Goal: Check status: Check status

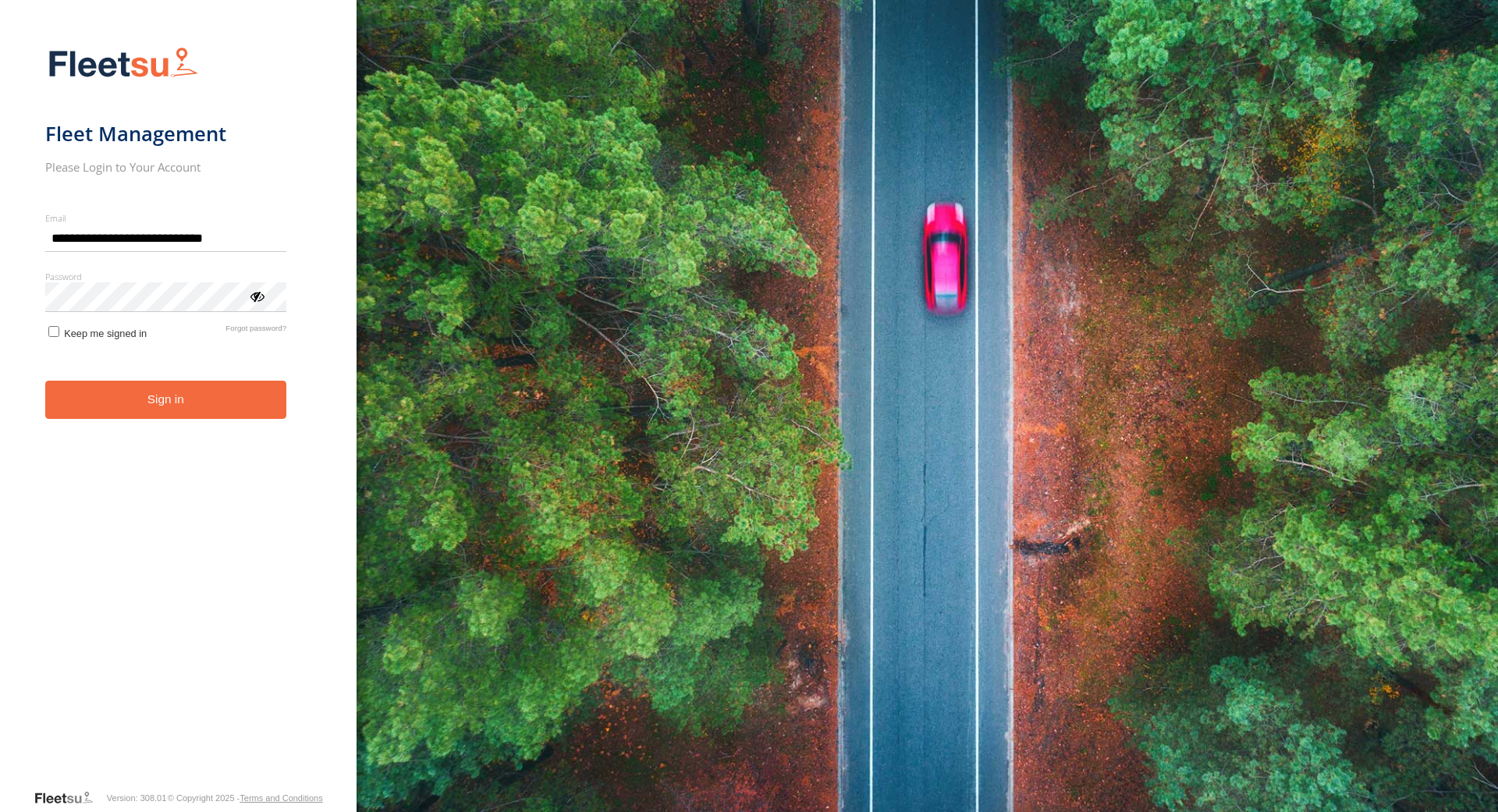
click at [162, 411] on button "Sign in" at bounding box center [166, 400] width 242 height 38
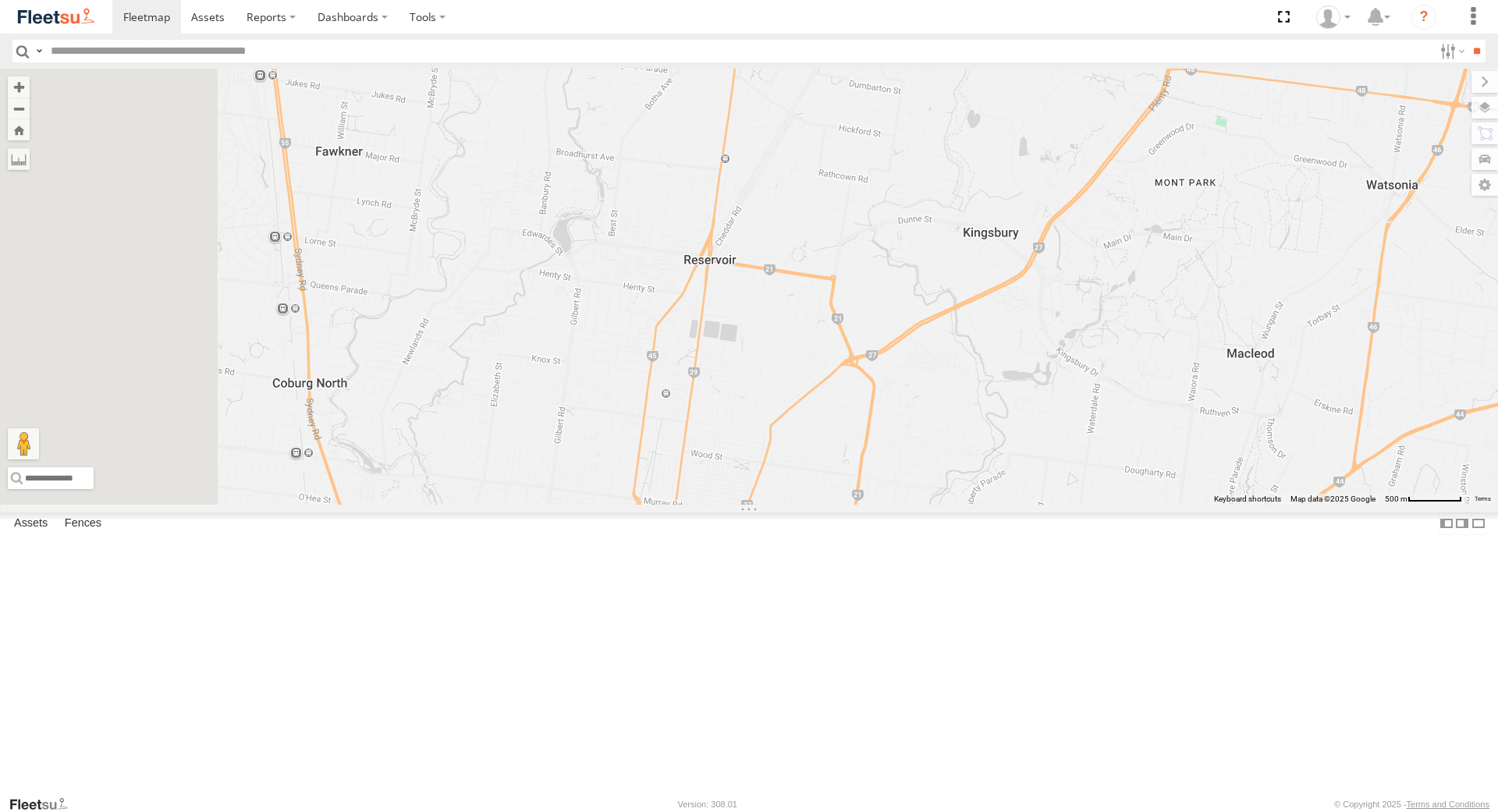
drag, startPoint x: 834, startPoint y: 362, endPoint x: 1054, endPoint y: 617, distance: 336.8
click at [1074, 504] on div "Office Van [PERSON_NAME] [PERSON_NAME] [PERSON_NAME] Rav 4 2" at bounding box center [749, 286] width 1498 height 435
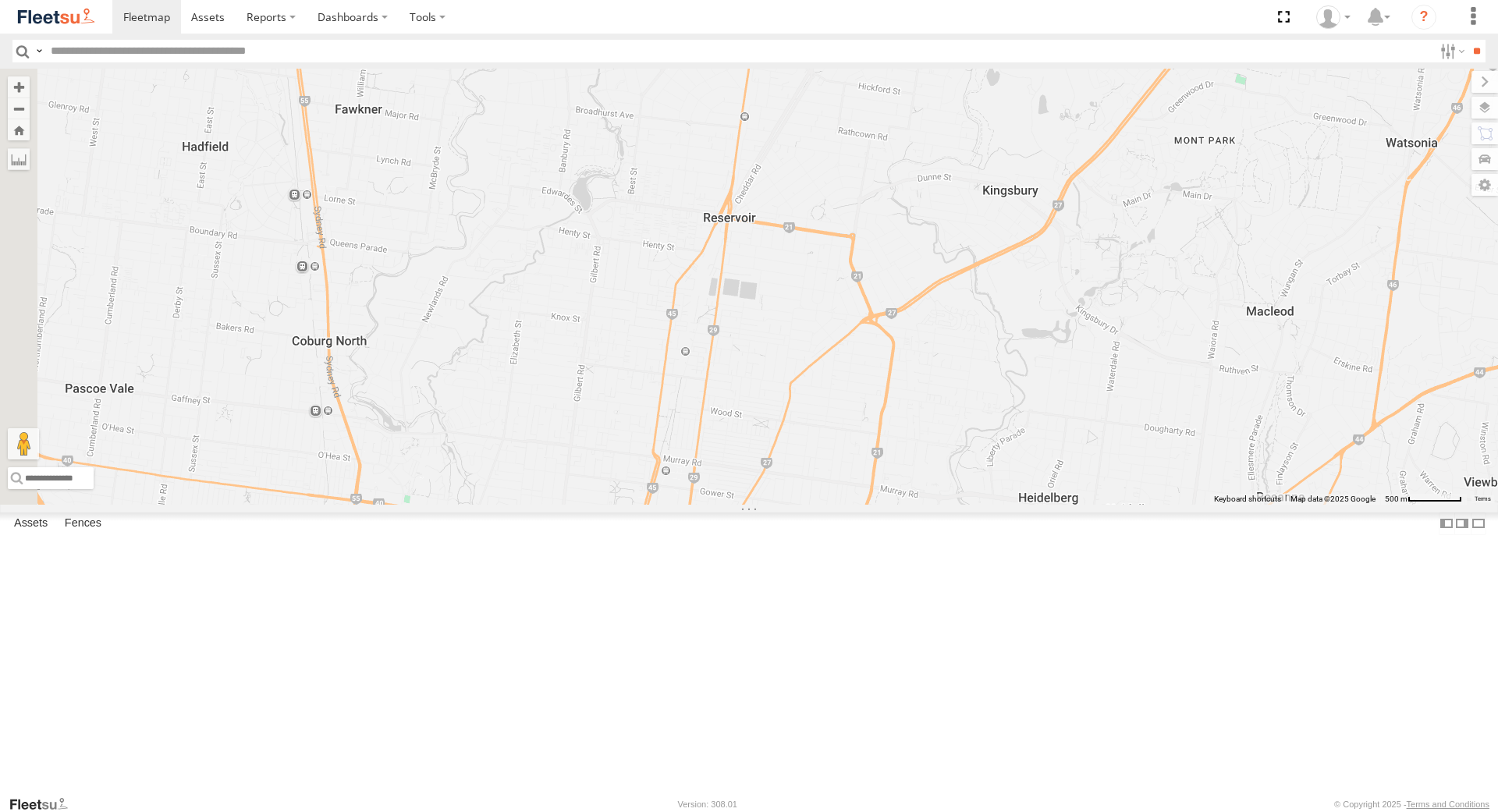
drag, startPoint x: 784, startPoint y: 444, endPoint x: 799, endPoint y: 467, distance: 27.5
click at [799, 467] on div "Office Van [PERSON_NAME] [PERSON_NAME] [PERSON_NAME] Rav 4 2" at bounding box center [749, 286] width 1498 height 435
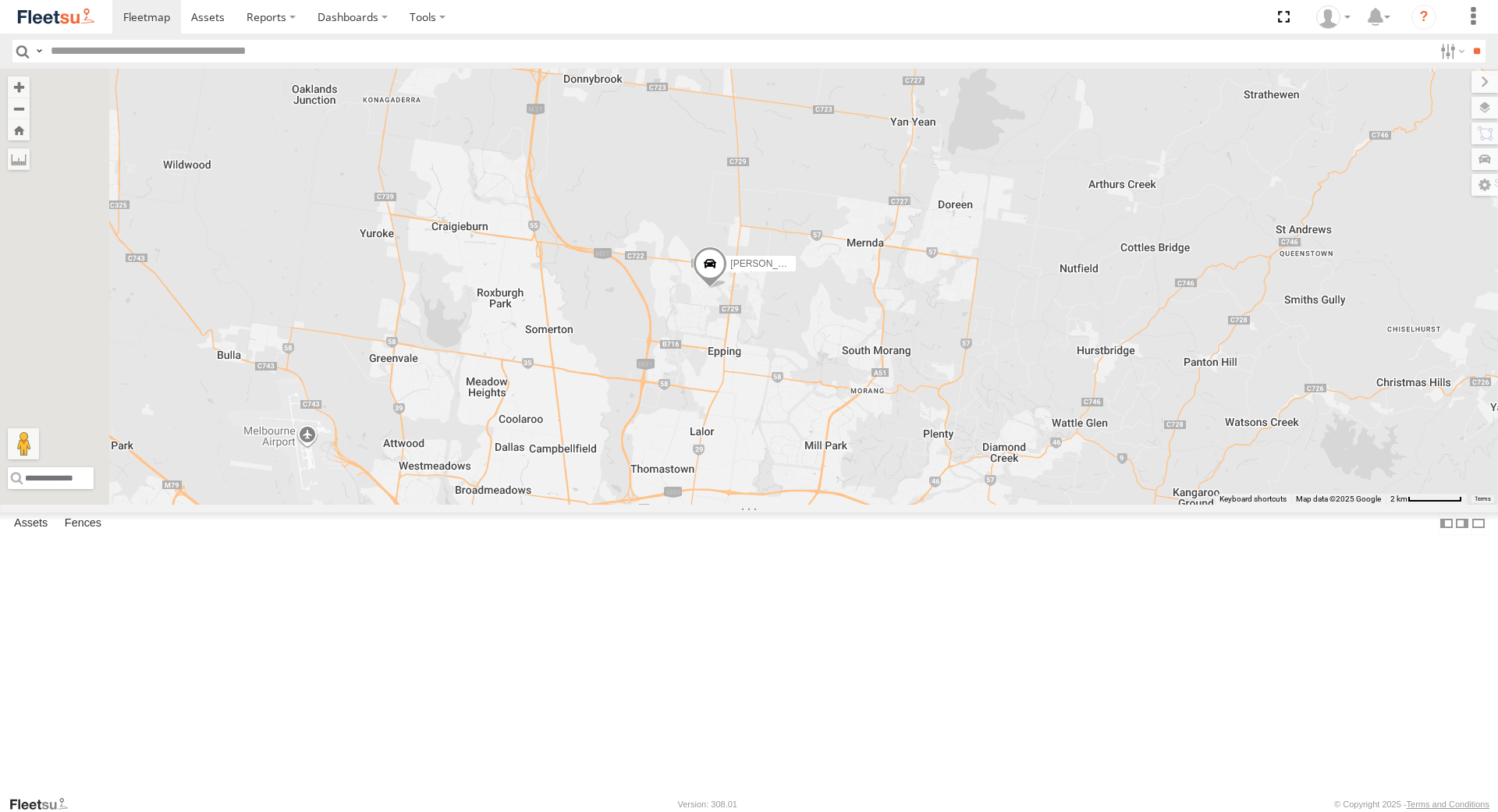
drag, startPoint x: 833, startPoint y: 337, endPoint x: 852, endPoint y: 642, distance: 305.6
click at [852, 504] on div "Office Van [PERSON_NAME] [PERSON_NAME] [PERSON_NAME] Rav 4 2" at bounding box center [749, 286] width 1498 height 435
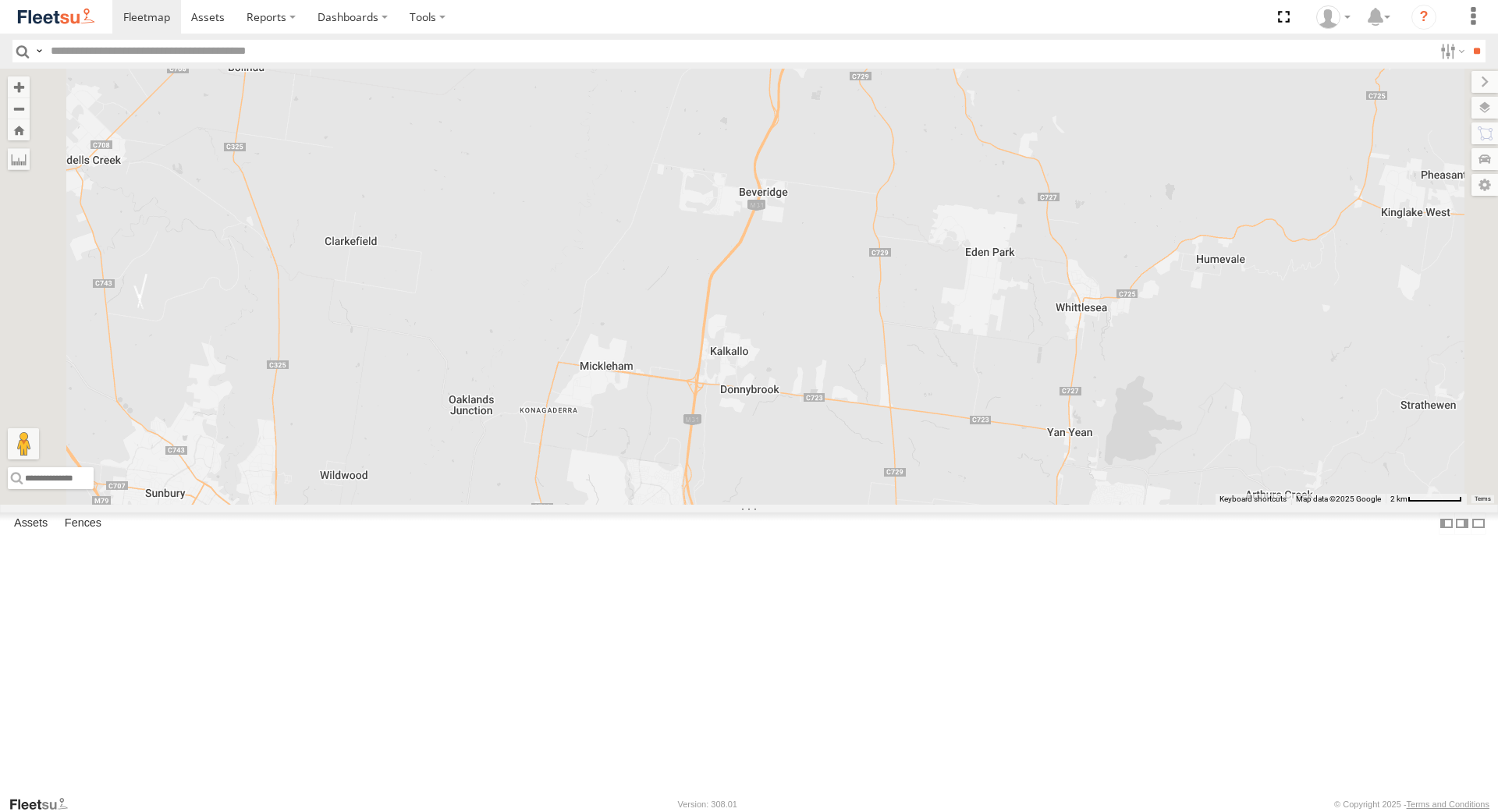
drag, startPoint x: 826, startPoint y: 309, endPoint x: 988, endPoint y: 676, distance: 401.2
click at [987, 504] on div "Office Van [PERSON_NAME] [PERSON_NAME] [PERSON_NAME] Rav 4 2" at bounding box center [749, 286] width 1498 height 435
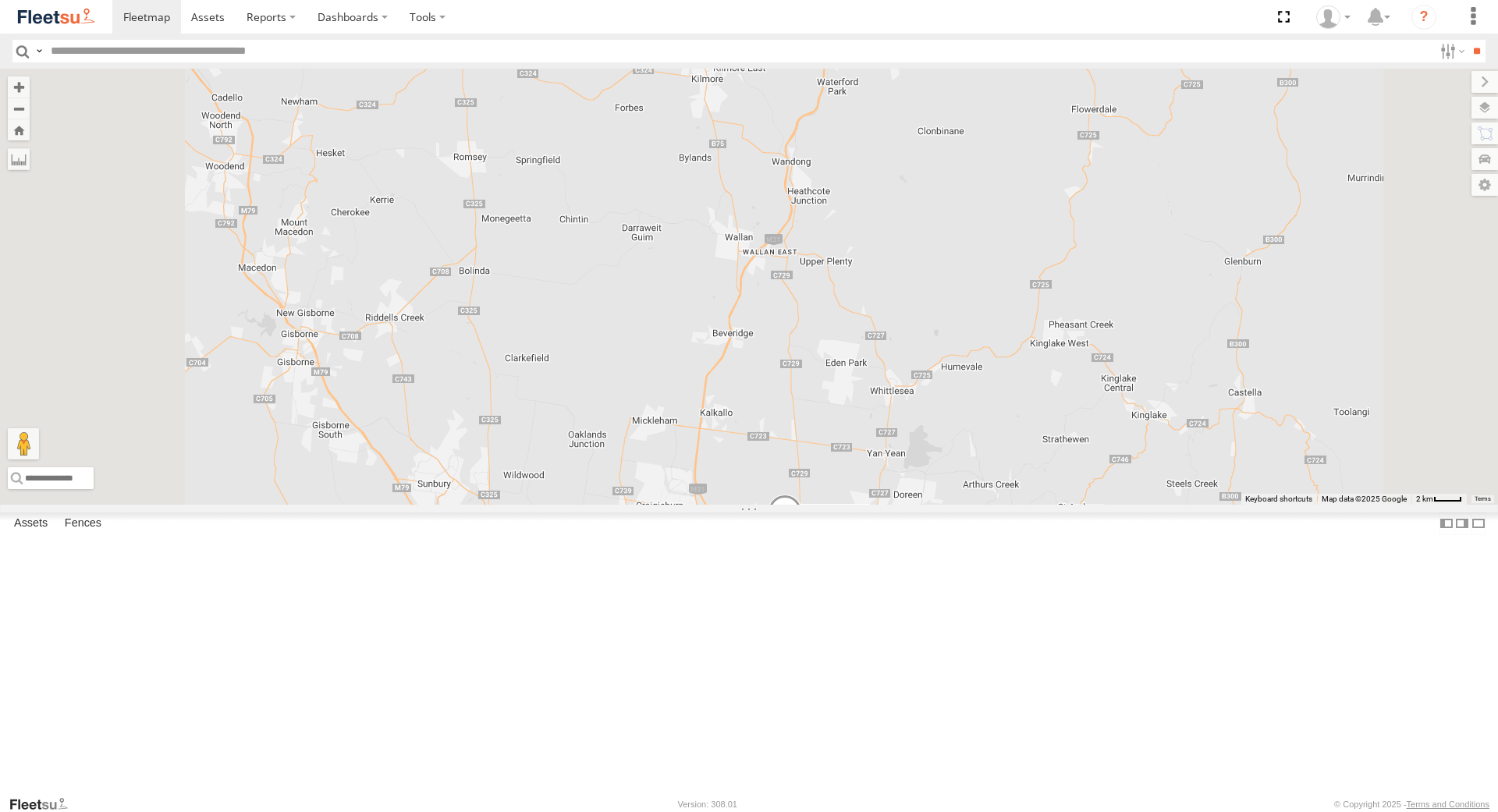
drag, startPoint x: 715, startPoint y: 427, endPoint x: 760, endPoint y: 507, distance: 91.8
click at [760, 504] on div "Office Van [PERSON_NAME] [PERSON_NAME] [PERSON_NAME] Rav 4 2" at bounding box center [749, 286] width 1498 height 435
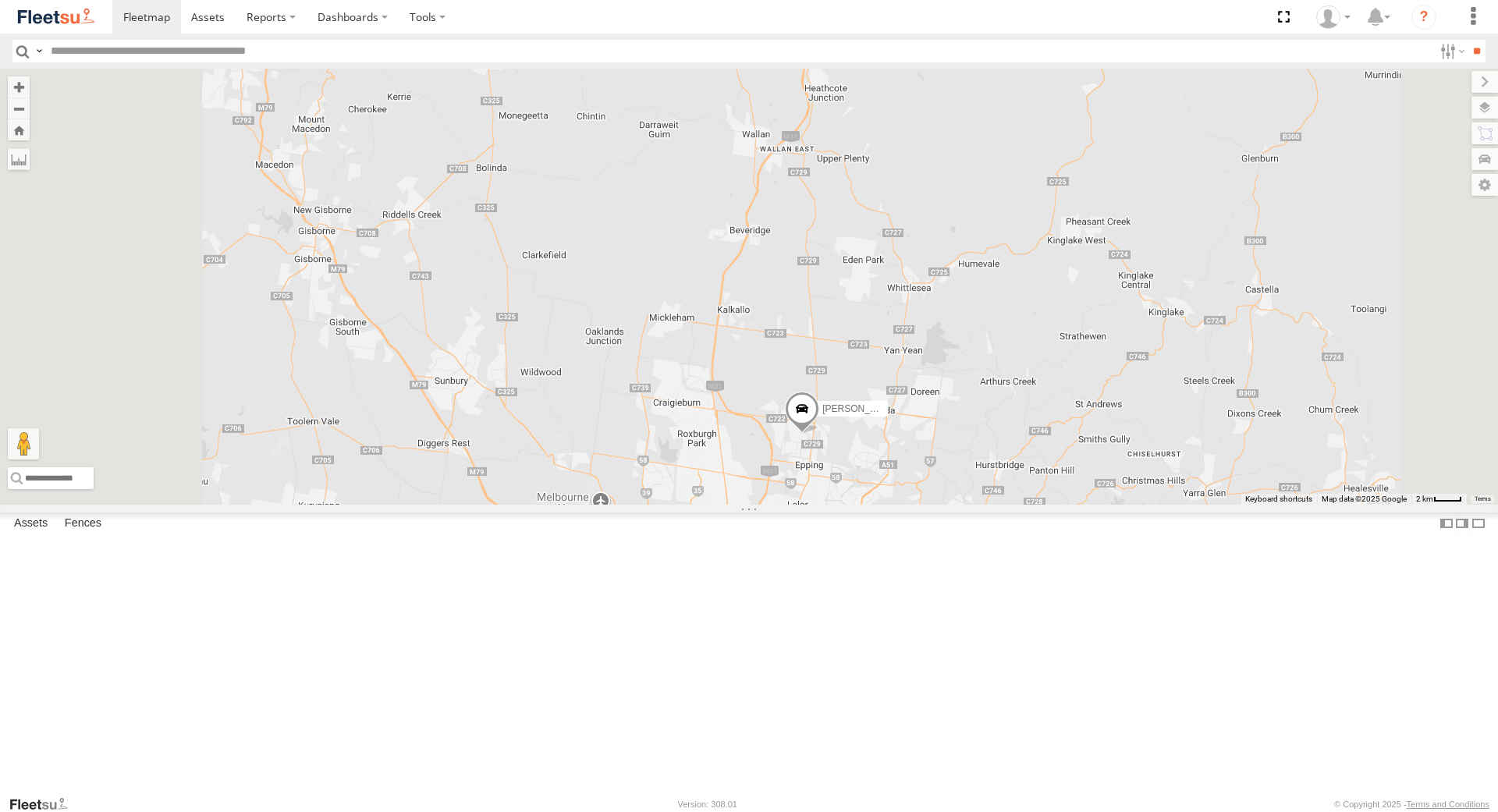
drag, startPoint x: 965, startPoint y: 424, endPoint x: 984, endPoint y: 320, distance: 105.7
click at [984, 320] on div "[PERSON_NAME]" at bounding box center [749, 286] width 1498 height 435
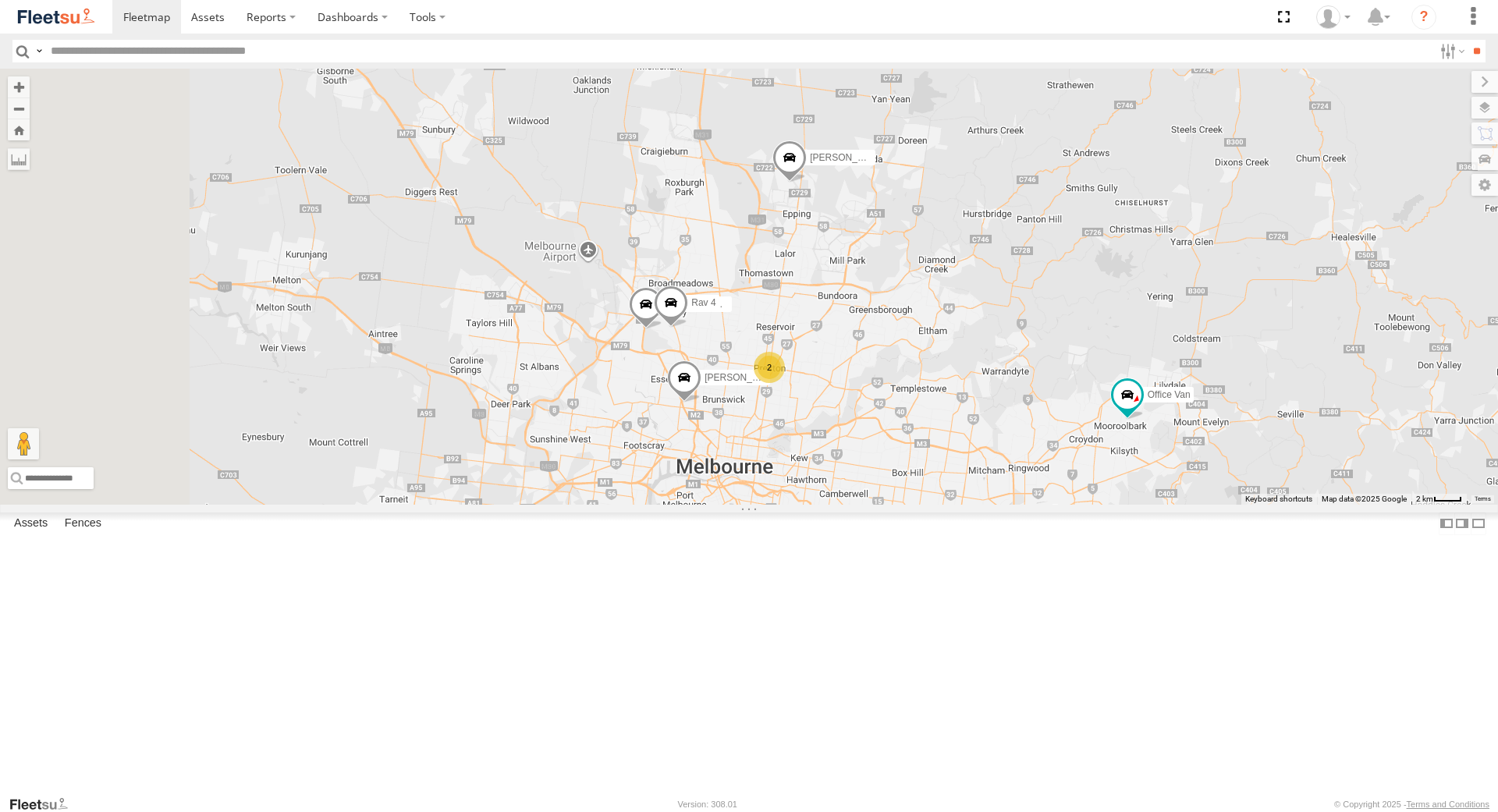
drag, startPoint x: 903, startPoint y: 567, endPoint x: 1029, endPoint y: 446, distance: 174.7
click at [1029, 446] on div "[PERSON_NAME] Office Van [PERSON_NAME] [PERSON_NAME] Rav 4 2" at bounding box center [749, 286] width 1498 height 435
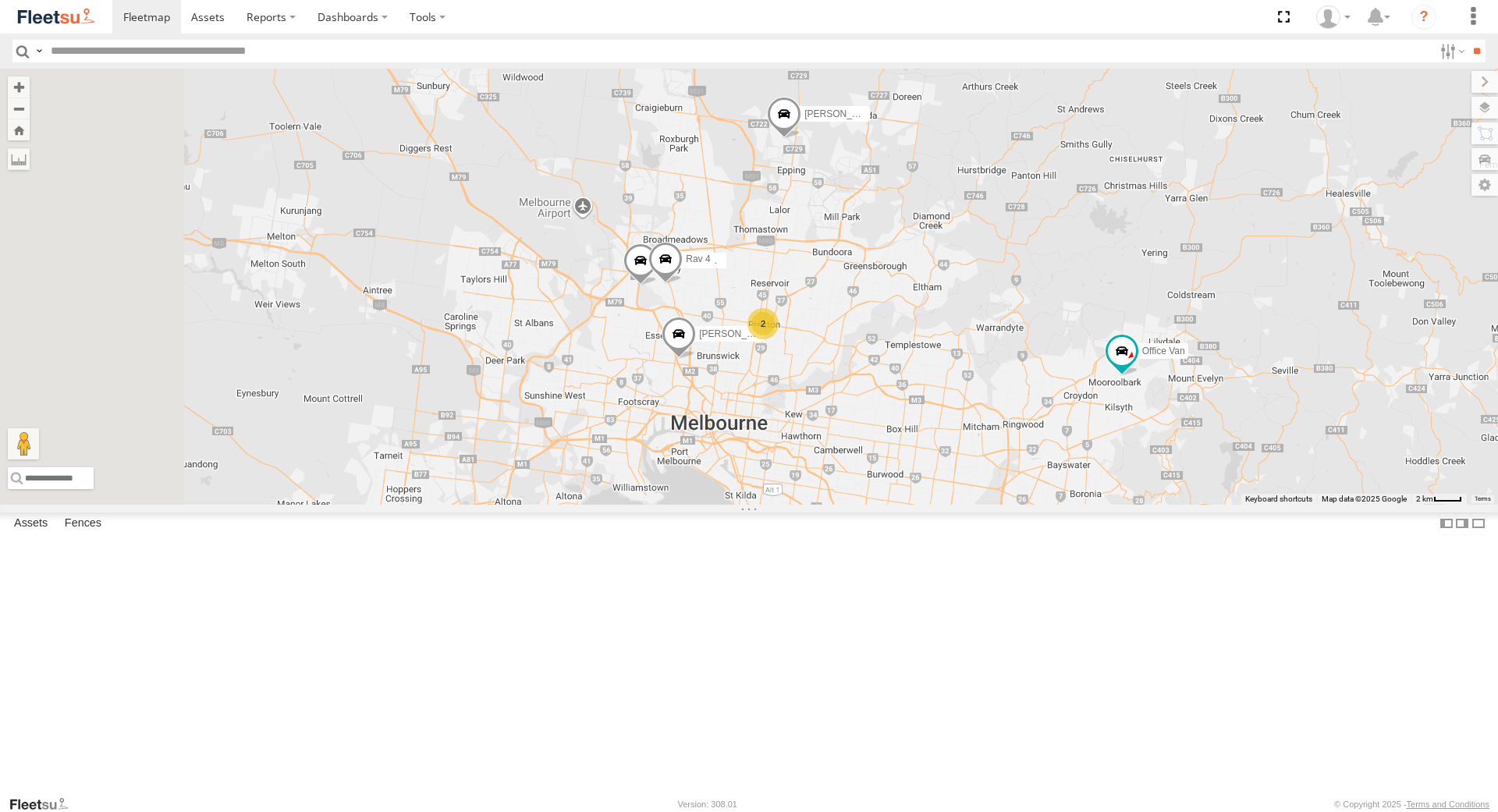
drag, startPoint x: 800, startPoint y: 568, endPoint x: 802, endPoint y: 534, distance: 34.1
click at [802, 504] on div "[PERSON_NAME] Office Van [PERSON_NAME] [PERSON_NAME] Rav 4 2" at bounding box center [749, 286] width 1498 height 435
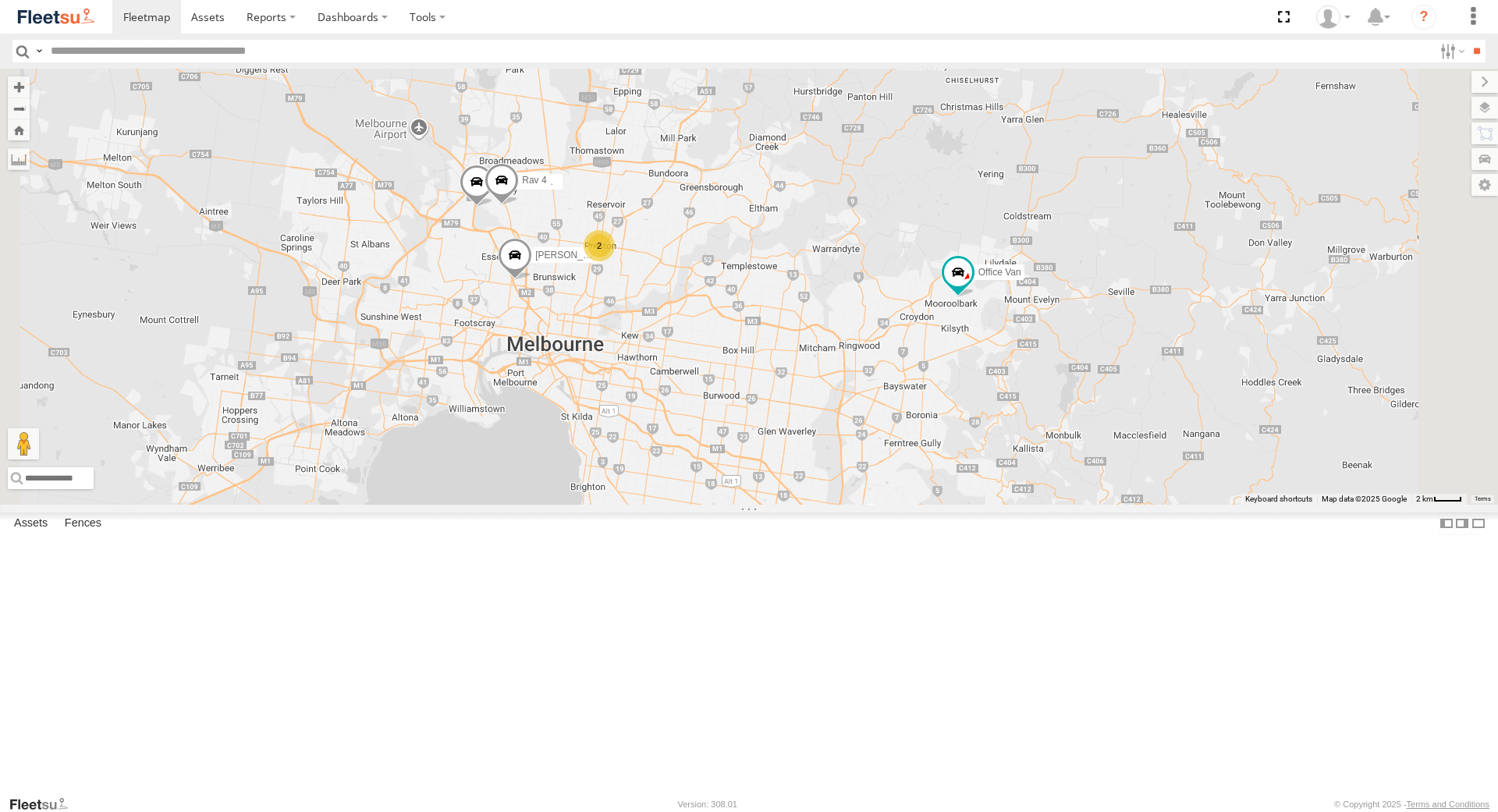
drag, startPoint x: 1139, startPoint y: 573, endPoint x: 966, endPoint y: 518, distance: 181.5
click at [971, 504] on div "[PERSON_NAME] Office Van [PERSON_NAME] [PERSON_NAME] Rav 4 2" at bounding box center [749, 286] width 1498 height 435
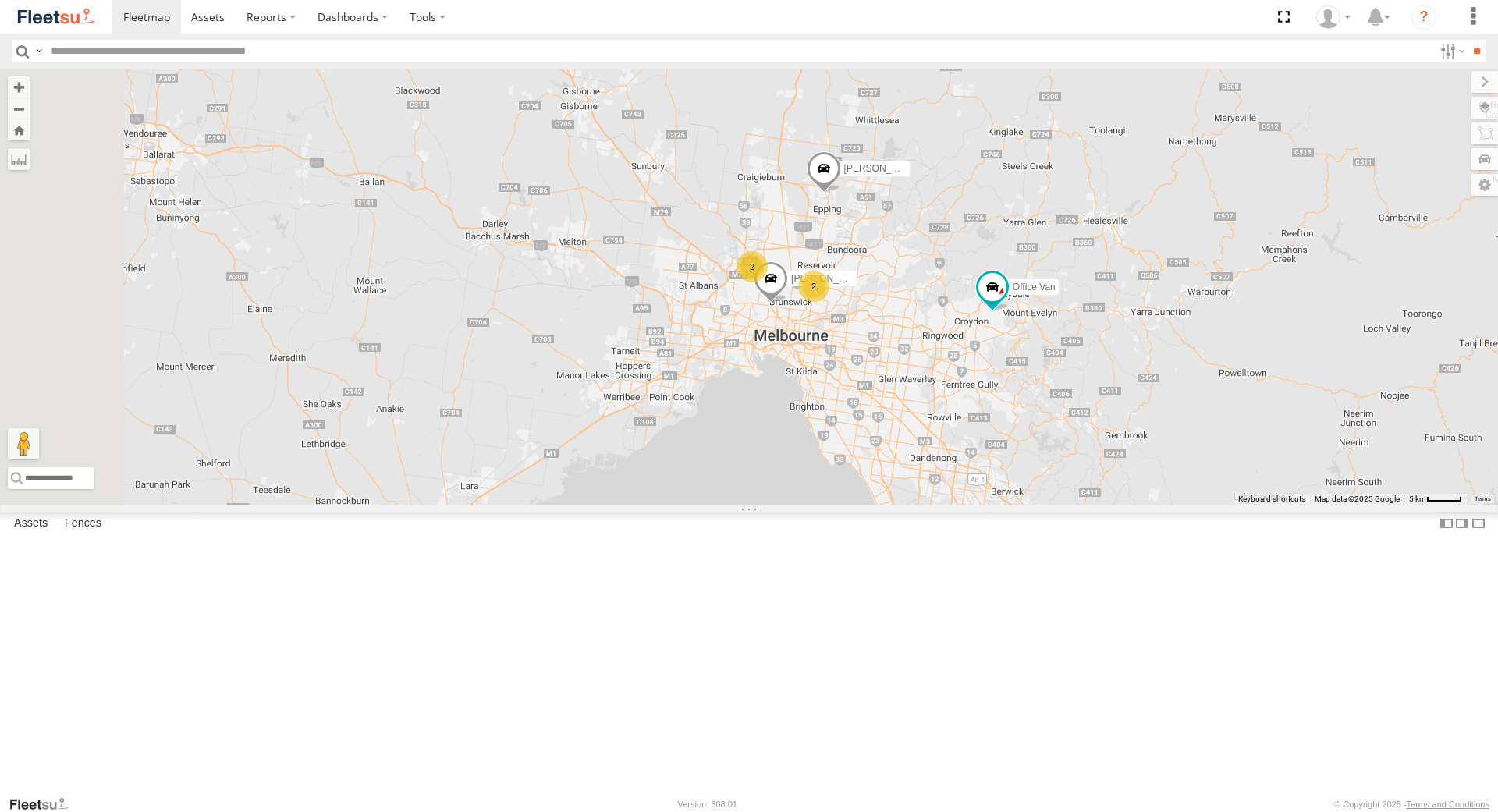
drag, startPoint x: 918, startPoint y: 509, endPoint x: 1043, endPoint y: 513, distance: 125.1
click at [1045, 504] on div "[PERSON_NAME] Office Van [PERSON_NAME] 2 2" at bounding box center [749, 286] width 1498 height 435
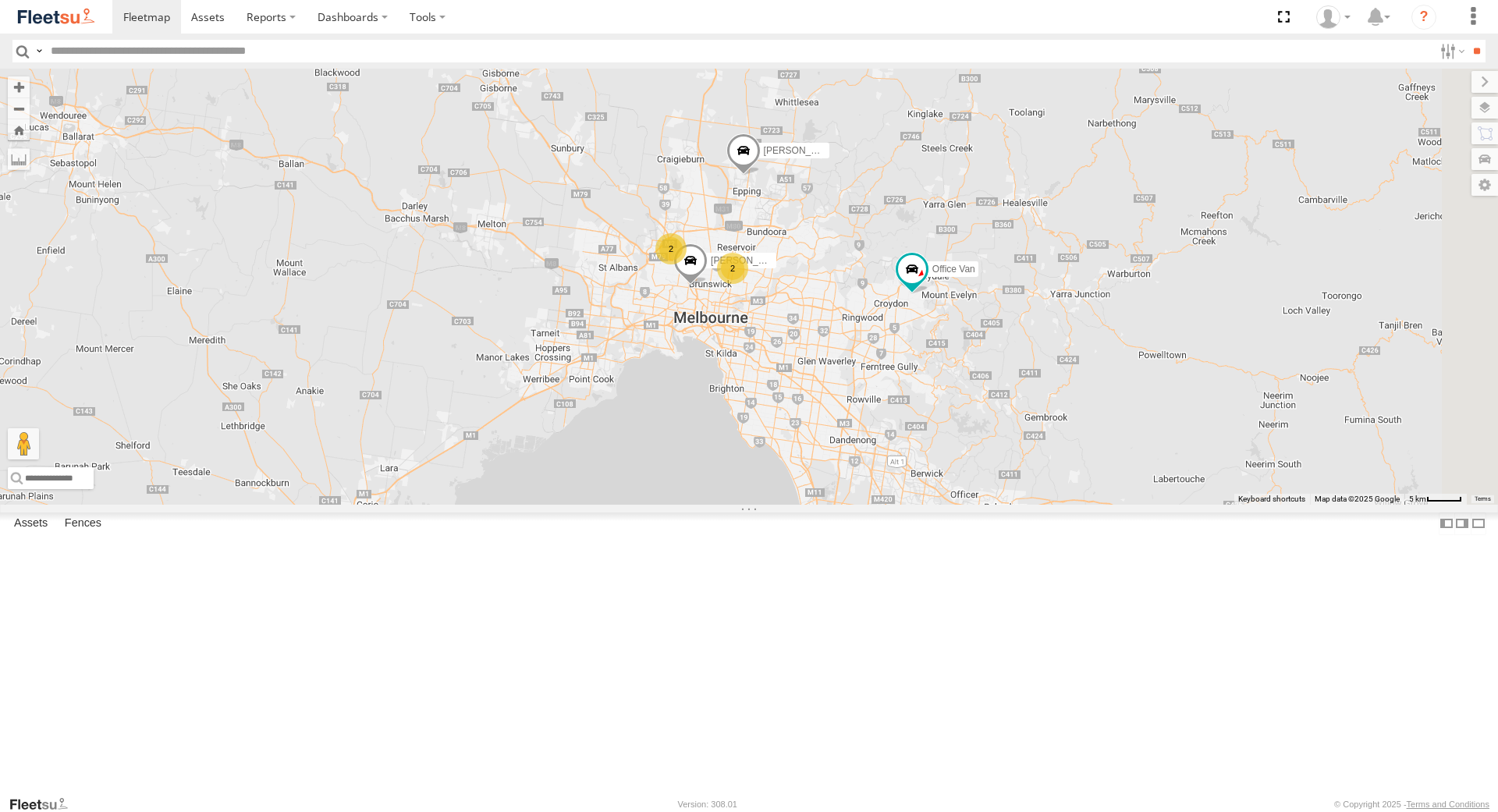
drag, startPoint x: 1127, startPoint y: 492, endPoint x: 848, endPoint y: 467, distance: 280.1
click at [849, 467] on div "[PERSON_NAME] Office Van [PERSON_NAME] 2 2" at bounding box center [749, 286] width 1498 height 435
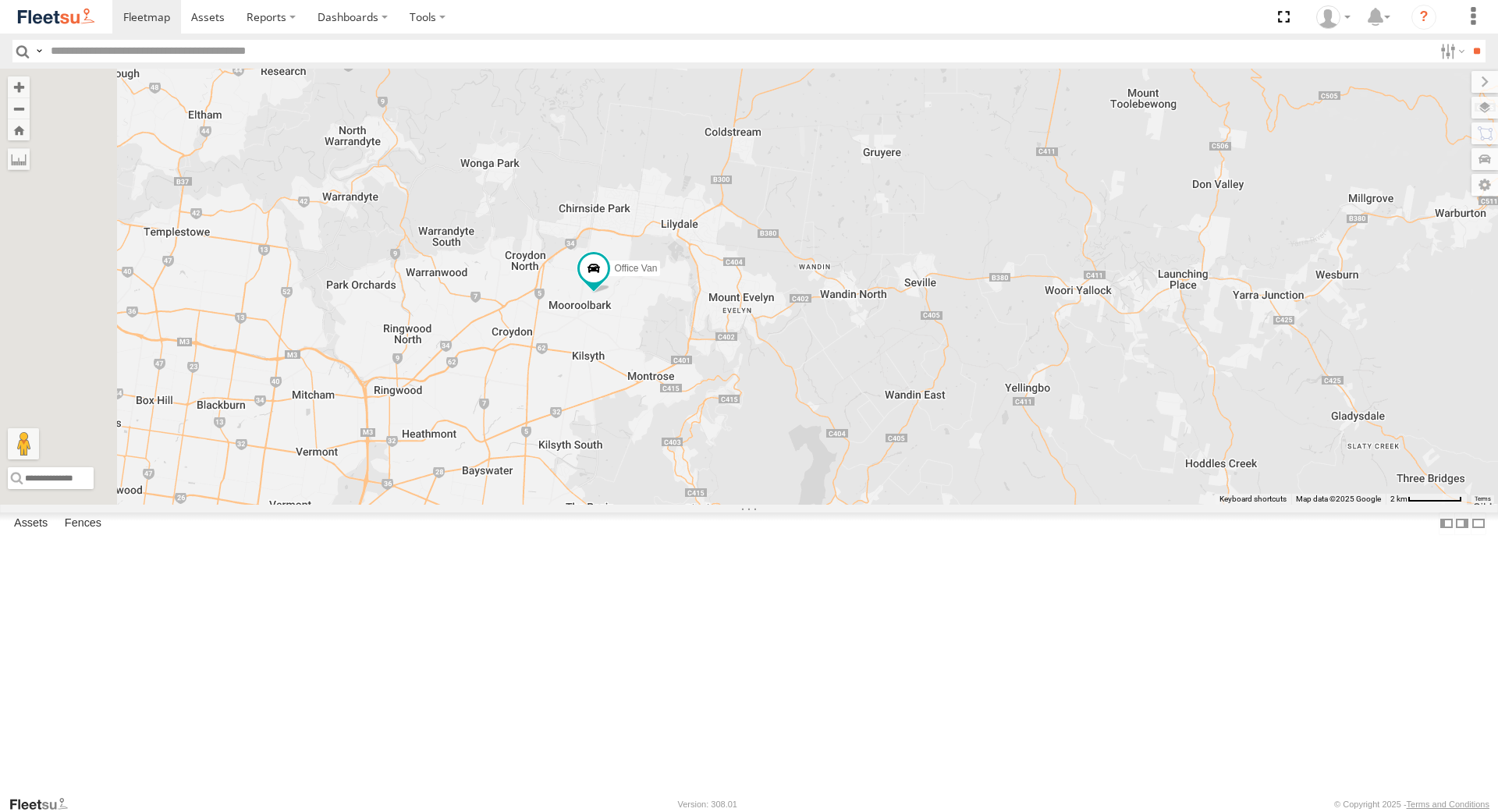
drag, startPoint x: 1059, startPoint y: 374, endPoint x: 1080, endPoint y: 769, distance: 395.6
click at [1080, 504] on div "[PERSON_NAME] Office Van [PERSON_NAME]" at bounding box center [749, 286] width 1498 height 435
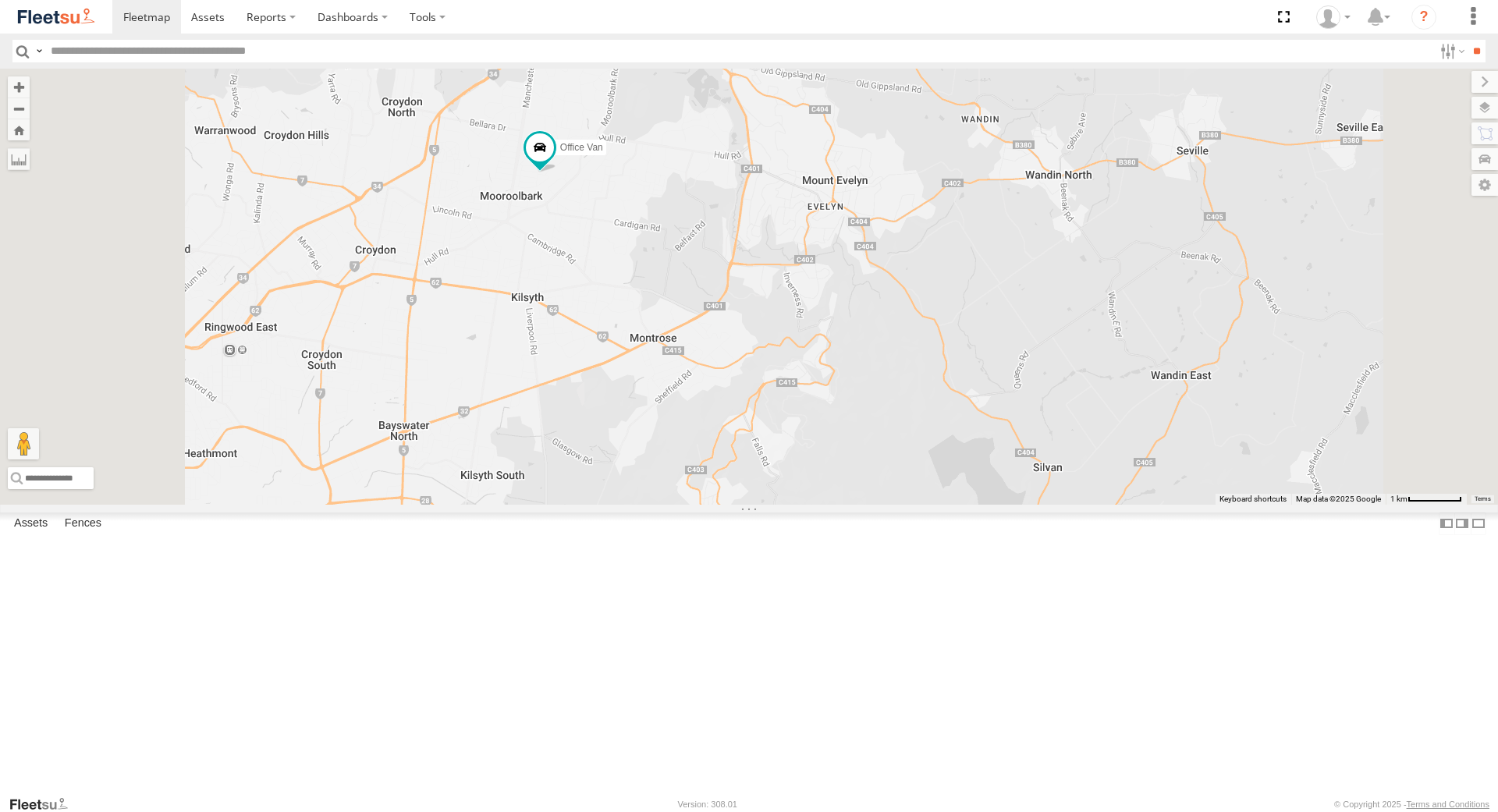
drag, startPoint x: 737, startPoint y: 495, endPoint x: 835, endPoint y: 610, distance: 151.1
click at [835, 504] on div "[PERSON_NAME] Office Van [PERSON_NAME]" at bounding box center [749, 286] width 1498 height 435
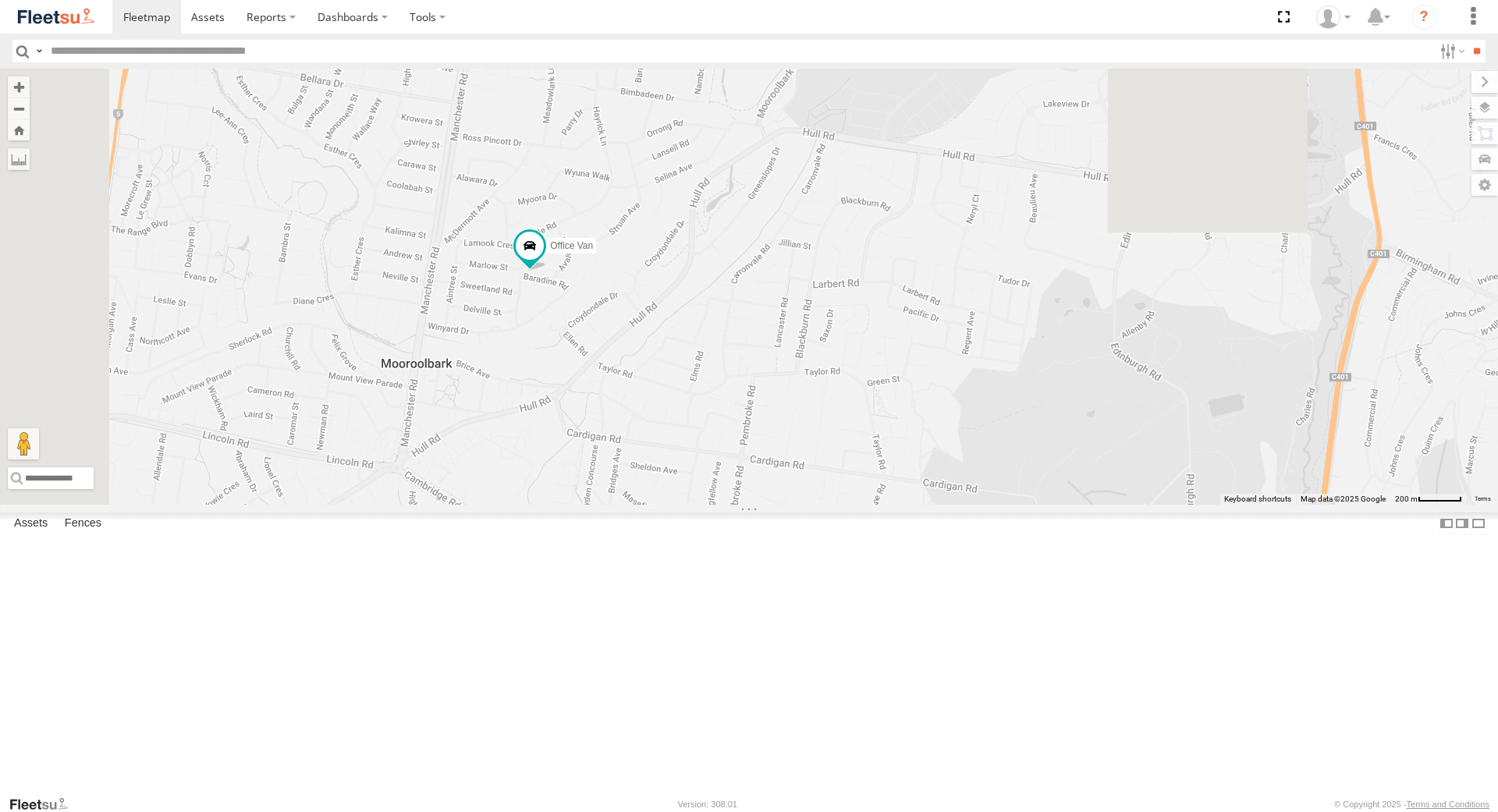
drag, startPoint x: 774, startPoint y: 319, endPoint x: 879, endPoint y: 664, distance: 360.6
click at [879, 504] on div "[PERSON_NAME] Office Van [PERSON_NAME]" at bounding box center [749, 286] width 1498 height 435
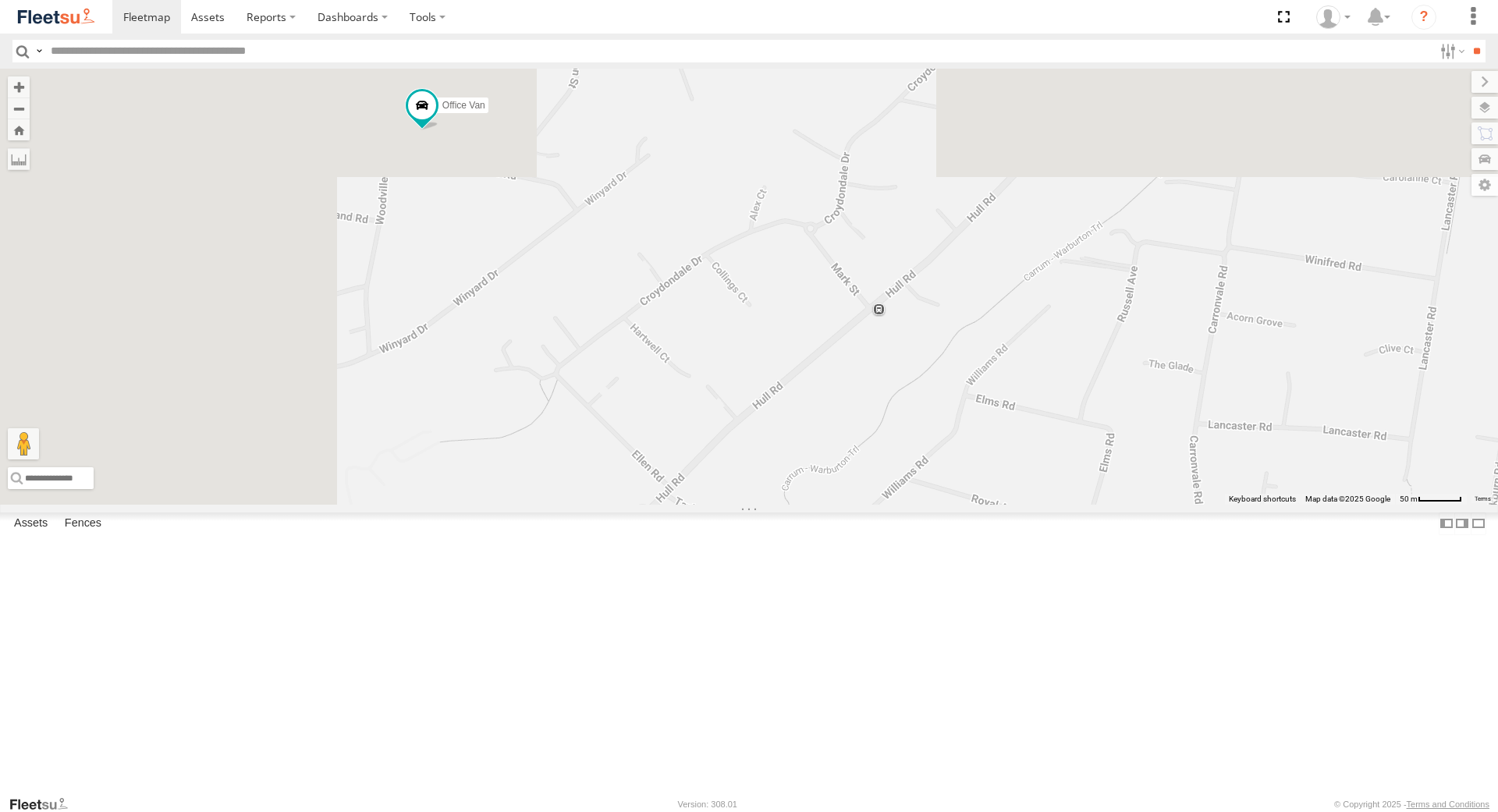
drag, startPoint x: 533, startPoint y: 420, endPoint x: 889, endPoint y: 820, distance: 535.5
click at [889, 504] on div "[PERSON_NAME] Office Van [PERSON_NAME]" at bounding box center [749, 286] width 1498 height 435
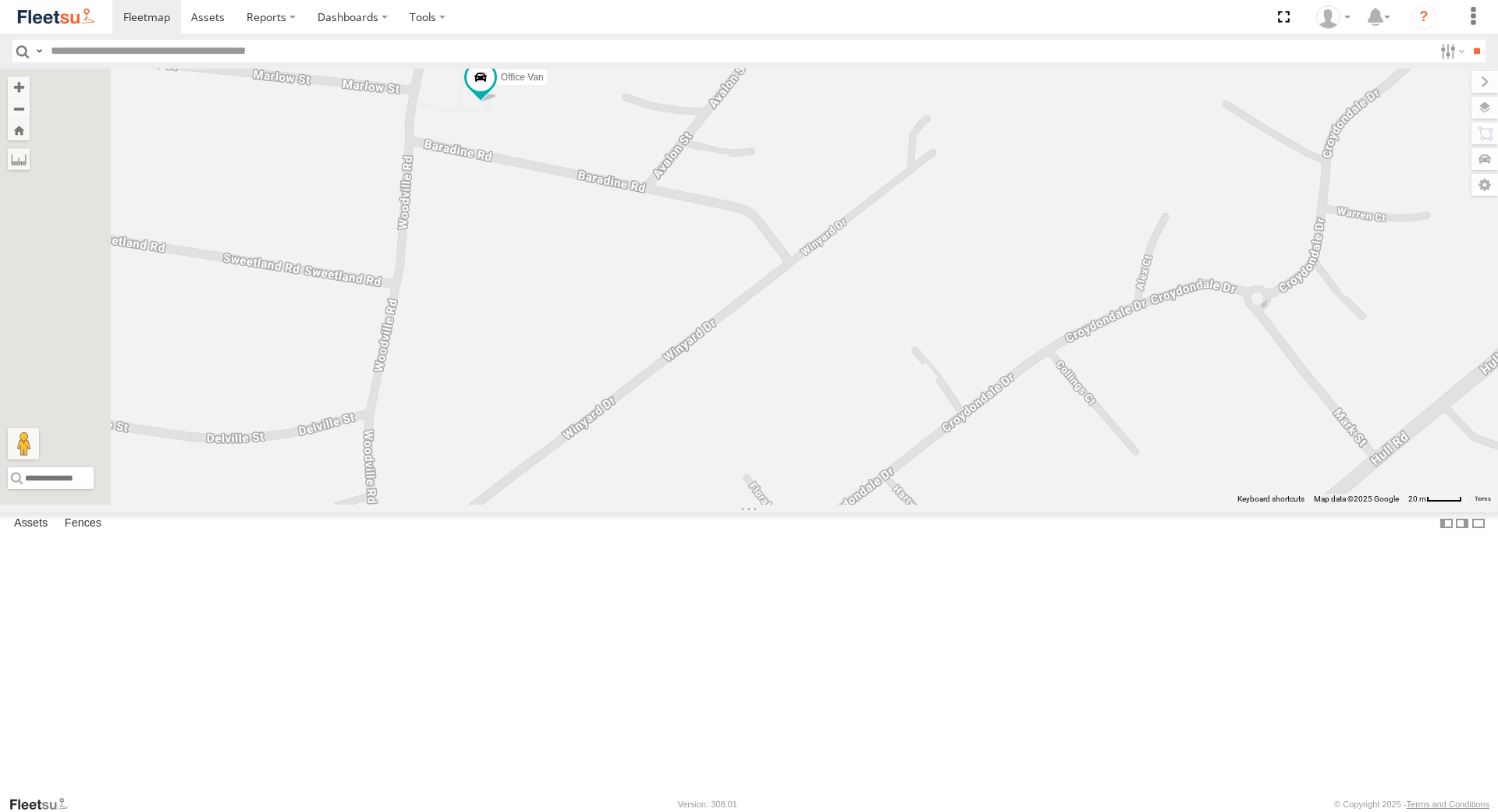
drag, startPoint x: 770, startPoint y: 489, endPoint x: 796, endPoint y: 555, distance: 70.9
click at [796, 504] on div "[PERSON_NAME] Office Van [PERSON_NAME]" at bounding box center [749, 286] width 1498 height 435
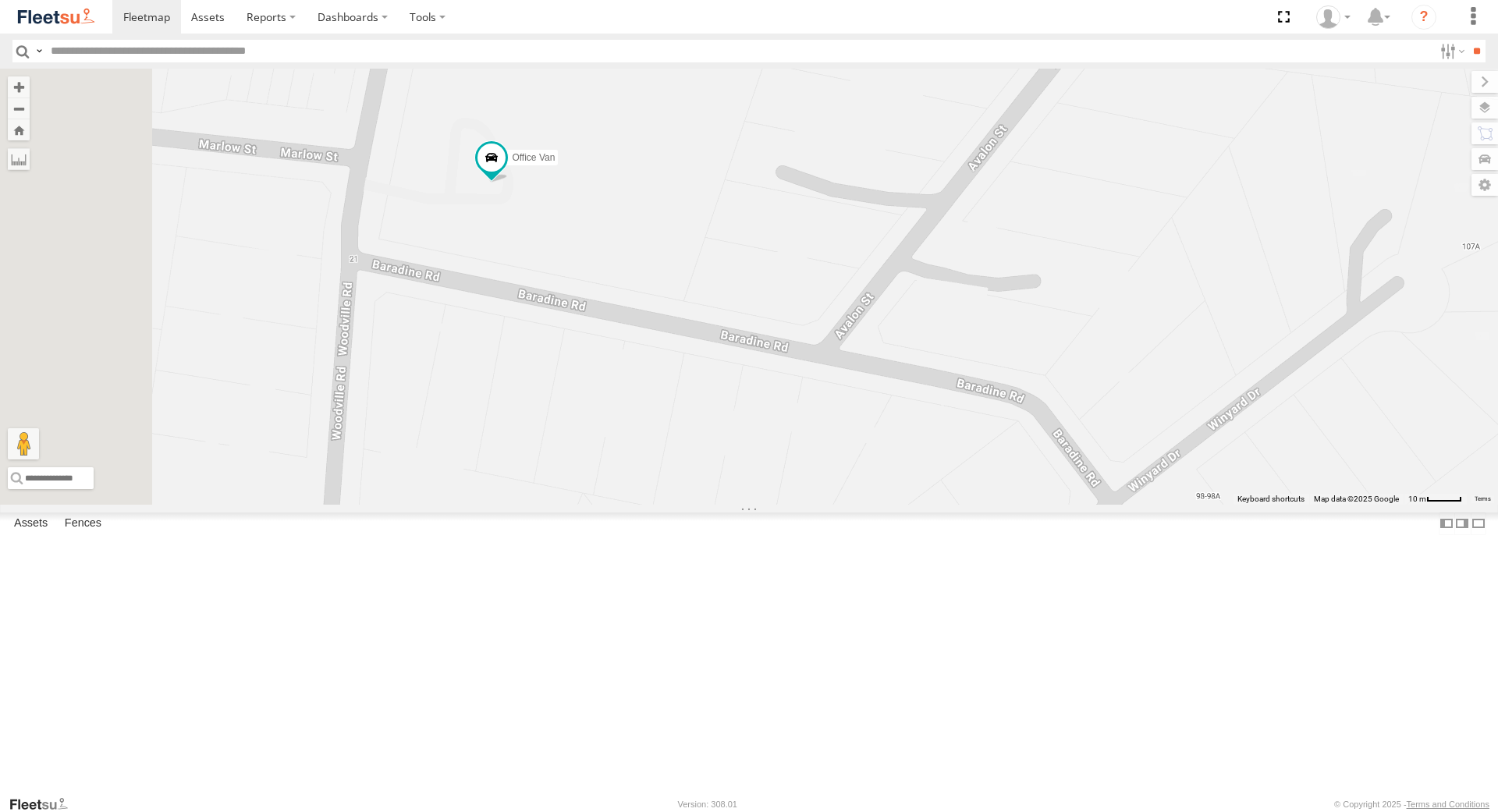
drag, startPoint x: 762, startPoint y: 412, endPoint x: 896, endPoint y: 706, distance: 323.1
click at [896, 504] on div "[PERSON_NAME] Office Van [PERSON_NAME]" at bounding box center [749, 286] width 1498 height 435
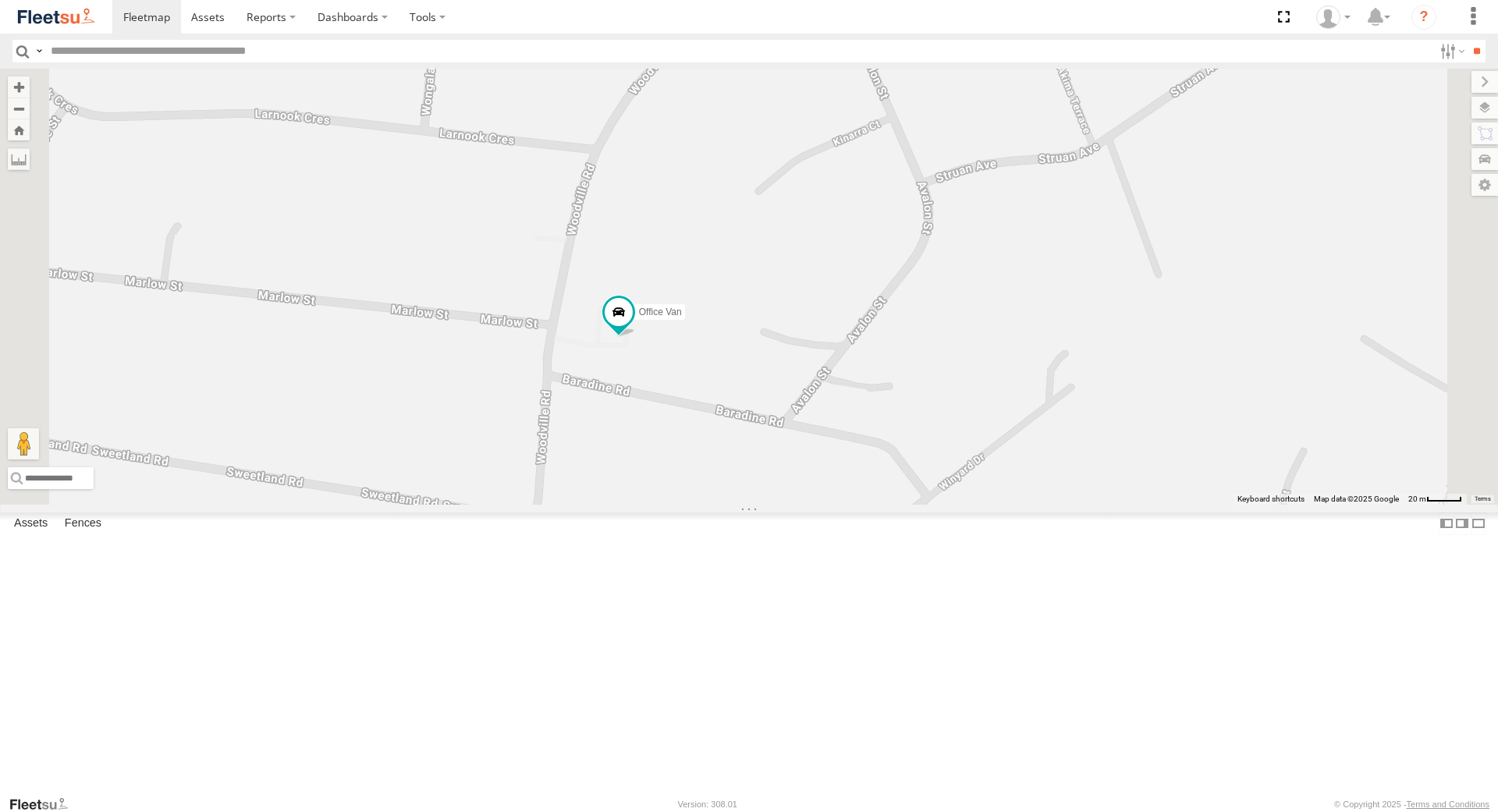
drag, startPoint x: 787, startPoint y: 645, endPoint x: 842, endPoint y: 647, distance: 55.0
click at [837, 504] on div "[PERSON_NAME] Office Van [PERSON_NAME]" at bounding box center [749, 286] width 1498 height 435
